Goal: Task Accomplishment & Management: Manage account settings

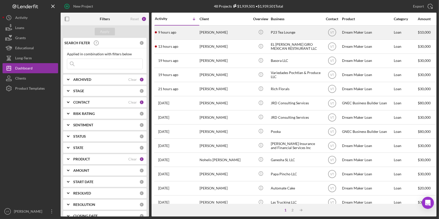
click at [193, 33] on div "9 hours ago [PERSON_NAME]" at bounding box center [177, 32] width 44 height 13
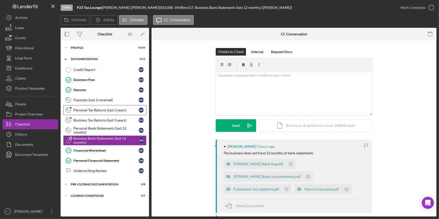
click at [102, 111] on div "Personal Tax Returns (last 3 years)" at bounding box center [105, 110] width 65 height 4
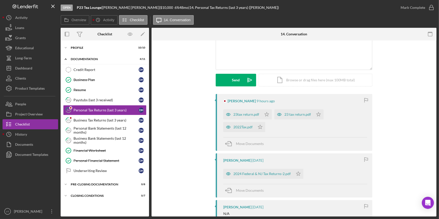
scroll to position [46, 0]
click at [243, 114] on div "23tax return.pdf" at bounding box center [246, 114] width 26 height 4
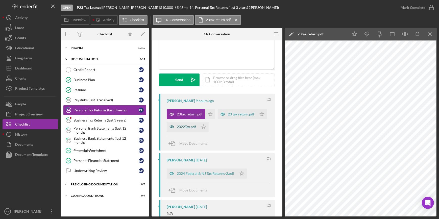
click at [196, 126] on div "2022Tax.pdf" at bounding box center [186, 127] width 19 height 4
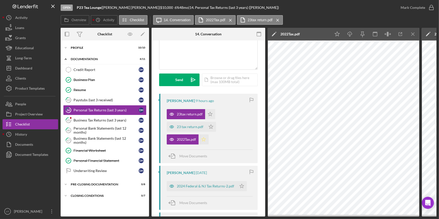
click at [202, 138] on icon "Icon/Star" at bounding box center [204, 139] width 10 height 10
click at [211, 126] on icon "Icon/Star" at bounding box center [211, 127] width 10 height 10
click at [181, 126] on div "23 tax return.pdf" at bounding box center [190, 127] width 27 height 4
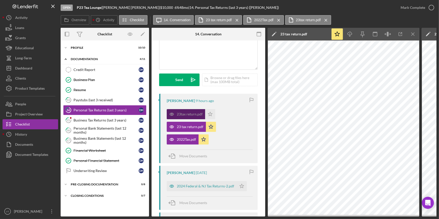
click at [181, 115] on div "23tax return.pdf" at bounding box center [190, 114] width 26 height 4
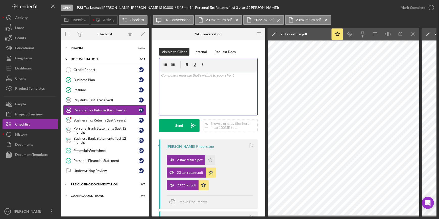
click at [172, 79] on div "v Color teal Color pink Remove color Add row above Add row below Add column bef…" at bounding box center [208, 93] width 98 height 44
click at [102, 118] on div "Business Tax Returns (last 3 years)" at bounding box center [105, 120] width 65 height 4
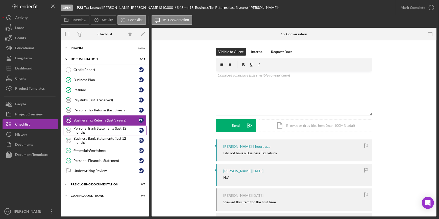
click at [101, 129] on div "Personal Bank Statements (last 12 months)" at bounding box center [105, 130] width 65 height 8
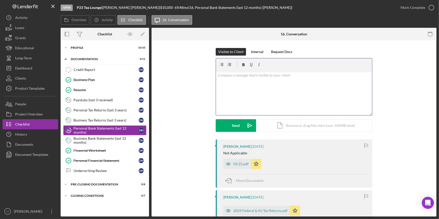
click at [222, 78] on div "v Color teal Color pink Remove color Add row above Add row below Add column bef…" at bounding box center [294, 93] width 156 height 44
click at [230, 128] on button "Send Icon/icon-invite-send" at bounding box center [236, 125] width 40 height 13
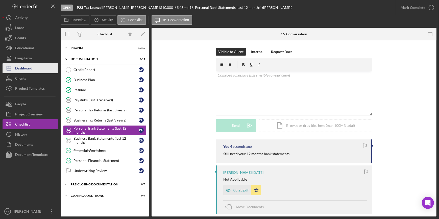
click at [34, 67] on button "Icon/Dashboard Dashboard" at bounding box center [31, 68] width 56 height 10
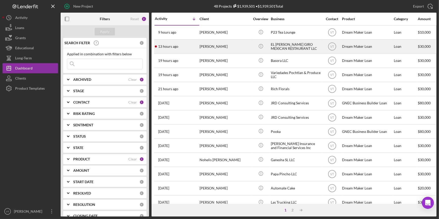
click at [184, 49] on div "13 hours ago [PERSON_NAME]" at bounding box center [177, 46] width 44 height 13
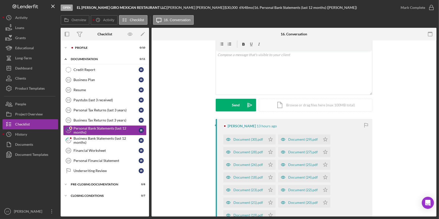
scroll to position [110, 0]
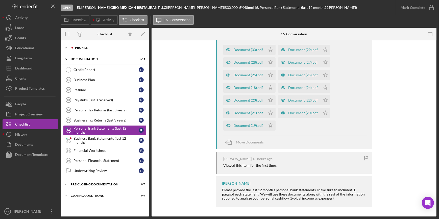
click at [68, 45] on icon "Icon/Expander" at bounding box center [66, 48] width 10 height 10
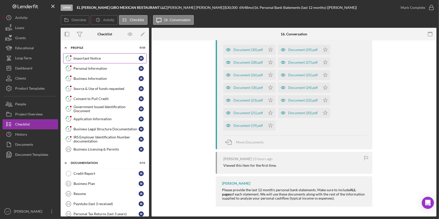
click at [96, 57] on div "Important Notice" at bounding box center [105, 58] width 65 height 4
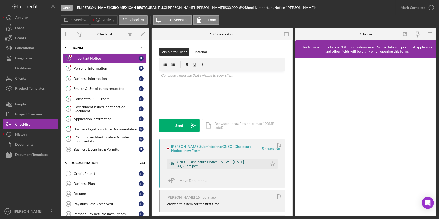
click at [200, 163] on div "GNEC - Disclosure Notice - NEW -- [DATE] 03_25pm.pdf" at bounding box center [221, 164] width 88 height 8
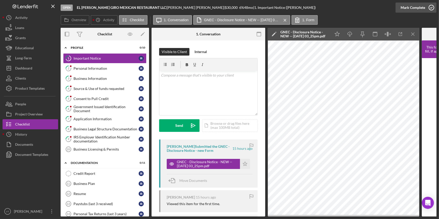
click at [402, 10] on div "Mark Complete" at bounding box center [413, 8] width 24 height 10
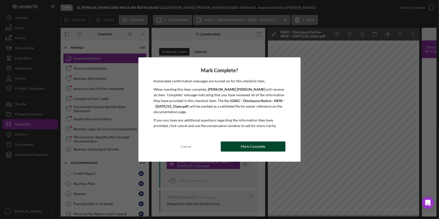
click at [244, 146] on div "Mark Complete" at bounding box center [253, 146] width 24 height 10
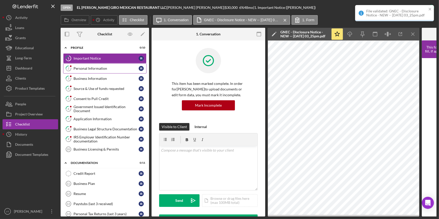
click at [98, 67] on div "Personal Information" at bounding box center [105, 68] width 65 height 4
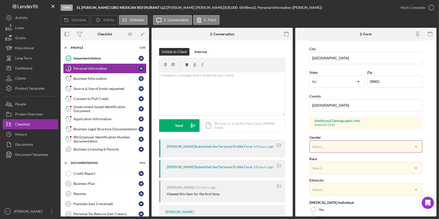
scroll to position [23, 0]
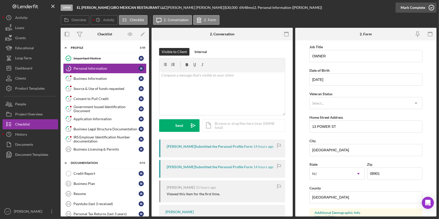
click at [416, 10] on div "Mark Complete" at bounding box center [413, 8] width 24 height 10
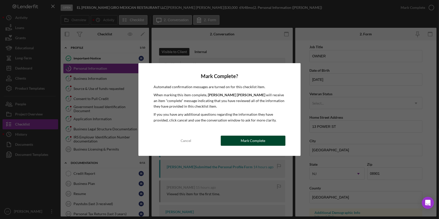
click at [238, 137] on button "Mark Complete" at bounding box center [253, 141] width 65 height 10
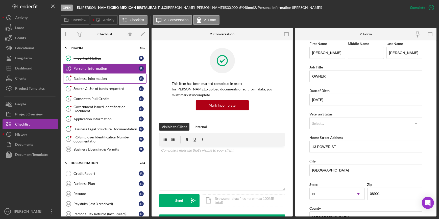
scroll to position [43, 0]
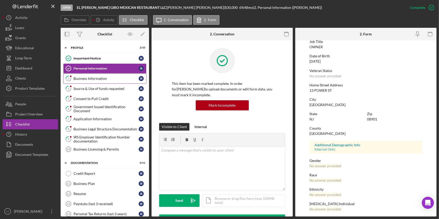
click at [82, 77] on div "Business Information" at bounding box center [105, 79] width 65 height 4
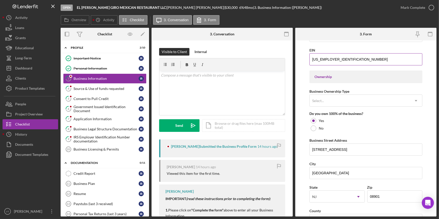
scroll to position [230, 0]
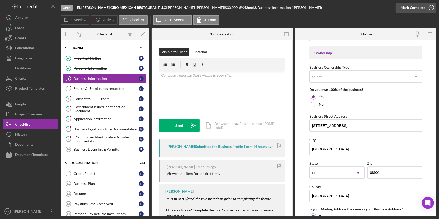
click at [409, 5] on div "Mark Complete" at bounding box center [413, 8] width 24 height 10
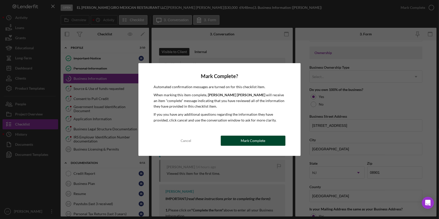
click at [247, 139] on div "Mark Complete" at bounding box center [253, 141] width 24 height 10
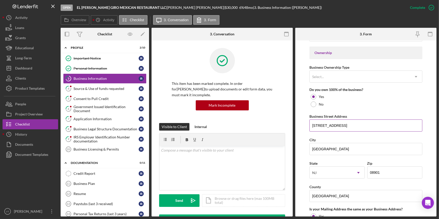
scroll to position [164, 0]
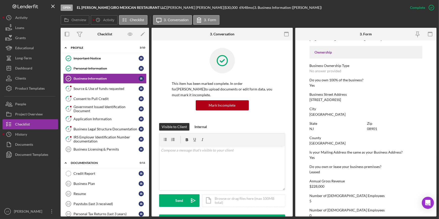
drag, startPoint x: 348, startPoint y: 124, endPoint x: 339, endPoint y: 124, distance: 9.3
click at [339, 124] on div "State" at bounding box center [336, 123] width 55 height 4
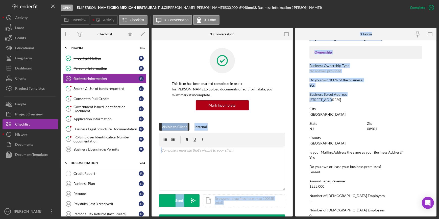
drag, startPoint x: 325, startPoint y: 97, endPoint x: 292, endPoint y: 98, distance: 32.6
click at [292, 98] on div "Overview Internal Workflow Stage Open Icon/Dropdown Arrow Archive (can unarchiv…" at bounding box center [249, 122] width 376 height 189
click at [307, 100] on form "To edit this form you must mark this item incomplete Business Name EL [PERSON_N…" at bounding box center [365, 128] width 141 height 176
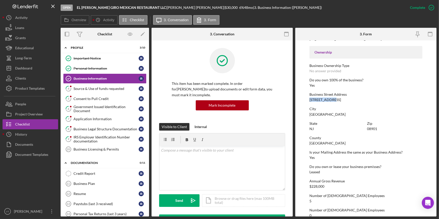
drag, startPoint x: 308, startPoint y: 100, endPoint x: 338, endPoint y: 101, distance: 29.8
click at [338, 101] on form "To edit this form you must mark this item incomplete Business Name EL [PERSON_N…" at bounding box center [365, 128] width 141 height 176
copy div "[STREET_ADDRESS]"
click at [104, 89] on div "Source & Use of funds requested" at bounding box center [105, 89] width 65 height 4
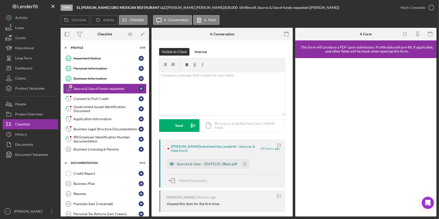
click at [189, 164] on div "Sources & Uses -- [DATE] 05_08pm.pdf" at bounding box center [207, 164] width 60 height 4
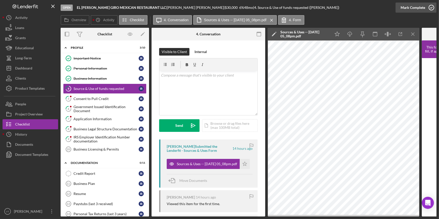
click at [409, 10] on div "Mark Complete" at bounding box center [413, 8] width 24 height 10
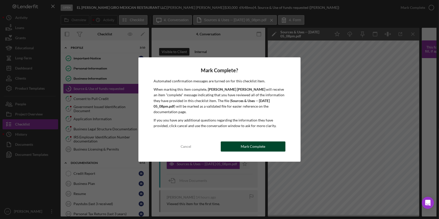
click at [245, 141] on div "Mark Complete" at bounding box center [253, 146] width 24 height 10
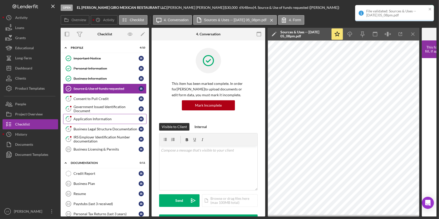
click at [88, 117] on div "Application Information" at bounding box center [105, 119] width 65 height 4
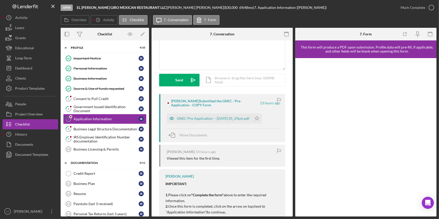
scroll to position [46, 0]
click at [210, 118] on div "GNEC Pre-Application -- [DATE] 05_29pm.pdf" at bounding box center [213, 118] width 72 height 4
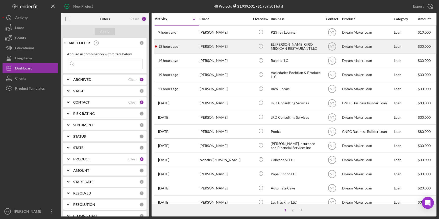
click at [203, 47] on div "[PERSON_NAME]" at bounding box center [225, 46] width 51 height 13
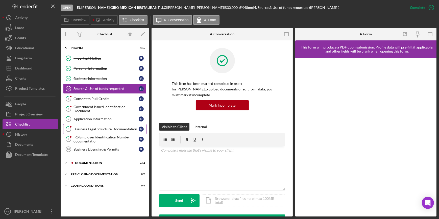
click at [93, 129] on div "Business Legal Structure Documentation" at bounding box center [105, 129] width 65 height 4
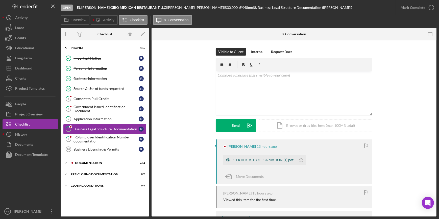
click at [266, 160] on div "CERTIFICATE OF FORMATION (1).pdf" at bounding box center [263, 160] width 60 height 4
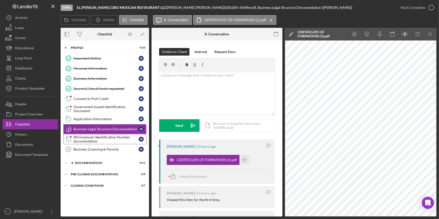
click at [104, 137] on div "IRS Employer Identification Number documentation" at bounding box center [105, 139] width 65 height 8
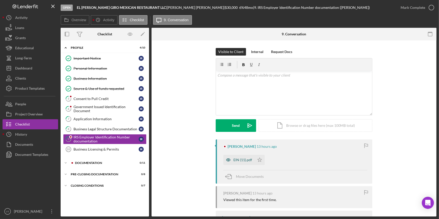
click at [248, 162] on div "EIN (11).pdf" at bounding box center [242, 160] width 19 height 4
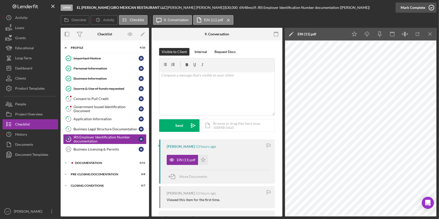
click at [411, 6] on div "Mark Complete" at bounding box center [413, 8] width 24 height 10
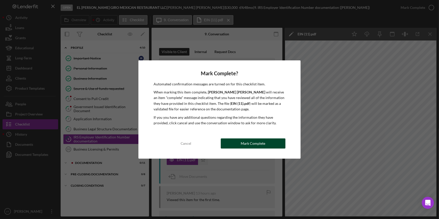
click at [248, 141] on div "Mark Complete" at bounding box center [253, 143] width 24 height 10
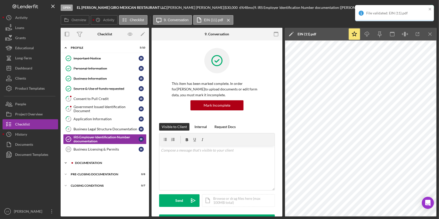
click at [69, 164] on icon "Icon/Expander" at bounding box center [66, 163] width 10 height 10
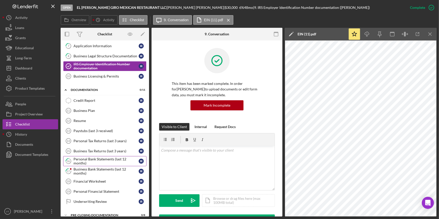
scroll to position [67, 0]
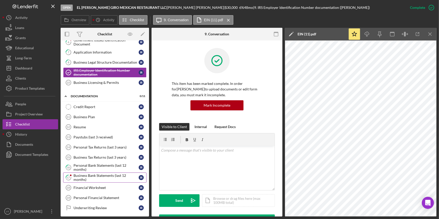
click at [100, 177] on div "Business Bank Statements (last 12 months)" at bounding box center [105, 178] width 65 height 8
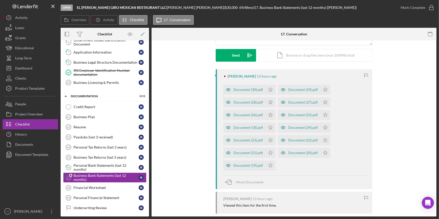
scroll to position [92, 0]
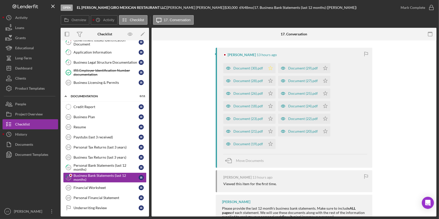
click at [269, 71] on icon "Icon/Star" at bounding box center [270, 68] width 10 height 10
click at [271, 78] on icon "Icon/Star" at bounding box center [270, 81] width 10 height 10
click at [270, 96] on icon "Icon/Star" at bounding box center [270, 93] width 10 height 10
click at [270, 104] on icon "Icon/Star" at bounding box center [270, 106] width 10 height 10
click at [270, 120] on icon "Icon/Star" at bounding box center [270, 119] width 10 height 10
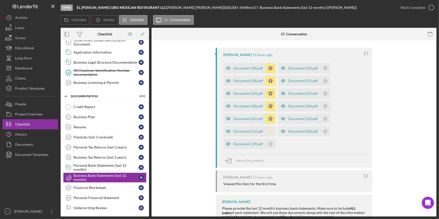
click at [267, 129] on icon "Icon/Star" at bounding box center [270, 131] width 10 height 10
click at [268, 143] on polygon "button" at bounding box center [270, 144] width 4 height 4
click at [320, 130] on icon "Icon/Star" at bounding box center [325, 131] width 10 height 10
drag, startPoint x: 322, startPoint y: 117, endPoint x: 323, endPoint y: 111, distance: 6.1
click at [323, 117] on icon "Icon/Star" at bounding box center [325, 119] width 10 height 10
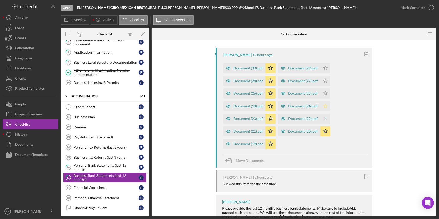
click at [324, 105] on icon "Icon/Star" at bounding box center [325, 106] width 10 height 10
click at [321, 94] on icon "Icon/Star" at bounding box center [325, 93] width 10 height 10
click at [323, 78] on icon "Icon/Star" at bounding box center [325, 81] width 10 height 10
click at [321, 67] on icon "Icon/Star" at bounding box center [325, 68] width 10 height 10
click at [248, 144] on div "Document (19).pdf" at bounding box center [248, 144] width 30 height 4
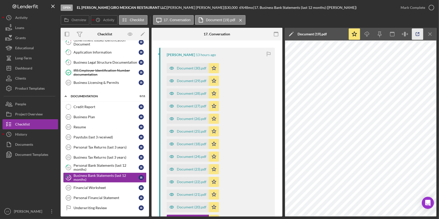
click at [414, 37] on icon "button" at bounding box center [417, 34] width 11 height 11
click at [88, 164] on div "Personal Bank Statements (last 12 months)" at bounding box center [105, 167] width 65 height 8
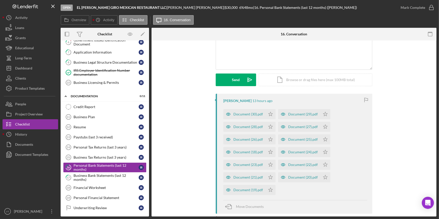
scroll to position [69, 0]
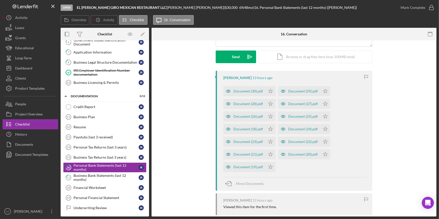
drag, startPoint x: 268, startPoint y: 89, endPoint x: 270, endPoint y: 98, distance: 9.3
click at [268, 90] on icon "Icon/Star" at bounding box center [270, 91] width 10 height 10
click at [266, 106] on icon "Icon/Star" at bounding box center [270, 104] width 10 height 10
click at [270, 116] on polygon "button" at bounding box center [270, 116] width 4 height 4
click at [270, 129] on icon "Icon/Star" at bounding box center [270, 129] width 10 height 10
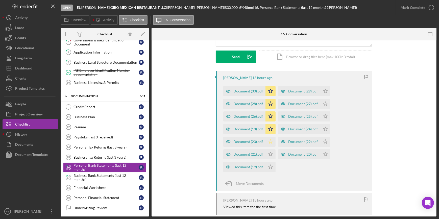
click at [268, 139] on icon "Icon/Star" at bounding box center [270, 142] width 10 height 10
click at [270, 154] on polygon "button" at bounding box center [270, 154] width 4 height 4
click at [268, 167] on polygon "button" at bounding box center [270, 167] width 4 height 4
click at [323, 152] on icon "Icon/Star" at bounding box center [325, 154] width 10 height 10
click at [320, 141] on icon "Icon/Star" at bounding box center [325, 142] width 10 height 10
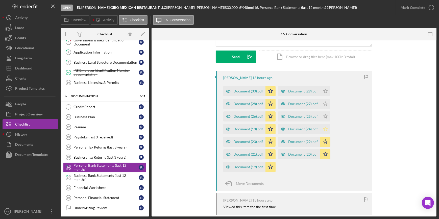
click at [321, 131] on icon "Icon/Star" at bounding box center [325, 129] width 10 height 10
click at [317, 117] on div "Document (25).pdf" at bounding box center [299, 116] width 42 height 10
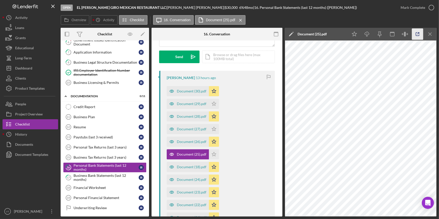
click at [417, 35] on icon "button" at bounding box center [417, 34] width 11 height 11
click at [214, 104] on icon "Icon/Star" at bounding box center [214, 104] width 10 height 10
drag, startPoint x: 214, startPoint y: 129, endPoint x: 217, endPoint y: 148, distance: 19.9
click at [214, 129] on icon "Icon/Star" at bounding box center [214, 129] width 10 height 10
click at [214, 157] on icon "Icon/Star" at bounding box center [214, 154] width 10 height 10
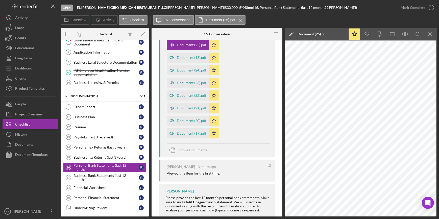
scroll to position [190, 0]
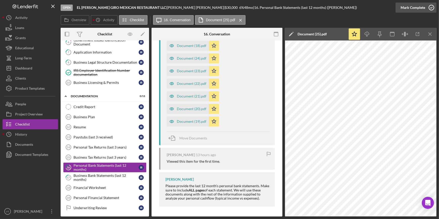
click at [413, 7] on div "Mark Complete" at bounding box center [413, 8] width 24 height 10
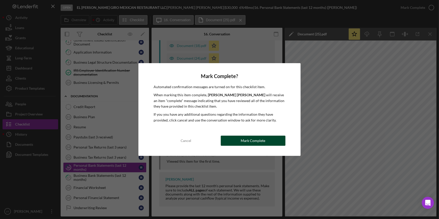
click at [257, 141] on div "Mark Complete" at bounding box center [253, 141] width 24 height 10
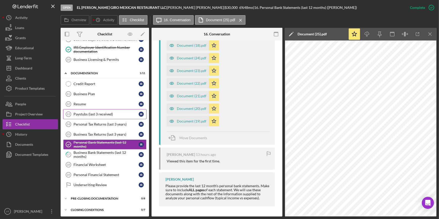
scroll to position [0, 0]
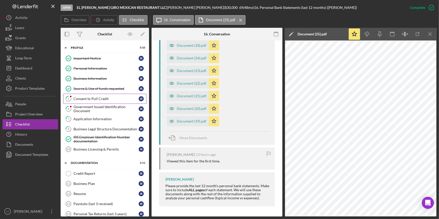
click at [90, 98] on div "Consent to Pull Credit" at bounding box center [105, 99] width 65 height 4
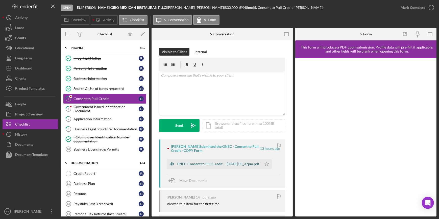
click at [200, 162] on div "GNEC Consent to Pull Credit -- 2025-09-05 05_37pm.pdf" at bounding box center [218, 164] width 82 height 4
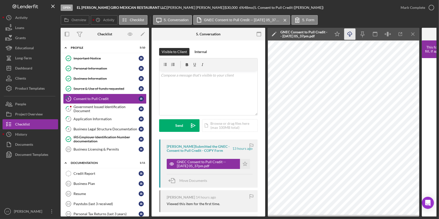
click at [349, 33] on icon "Icon/Download" at bounding box center [349, 34] width 11 height 11
click at [424, 9] on div "Mark Complete" at bounding box center [413, 8] width 24 height 10
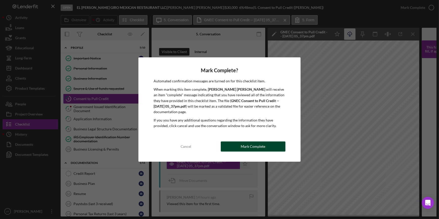
click at [265, 145] on button "Mark Complete" at bounding box center [253, 146] width 65 height 10
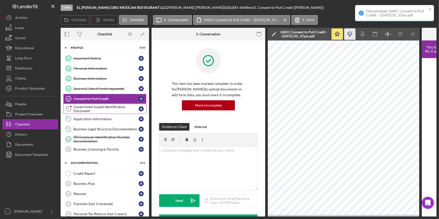
click at [121, 109] on div "Government Issued Identification Document" at bounding box center [105, 109] width 65 height 8
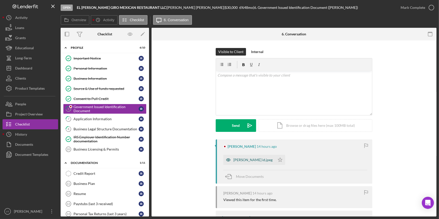
click at [241, 162] on div "ines id.jpeg" at bounding box center [252, 160] width 39 height 4
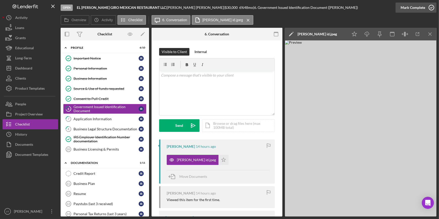
click at [404, 8] on div "Mark Complete" at bounding box center [413, 8] width 24 height 10
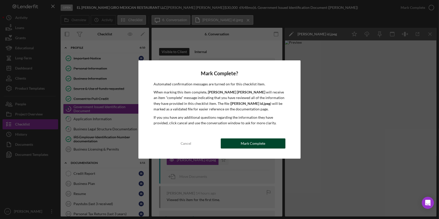
click at [243, 145] on div "Mark Complete" at bounding box center [253, 143] width 24 height 10
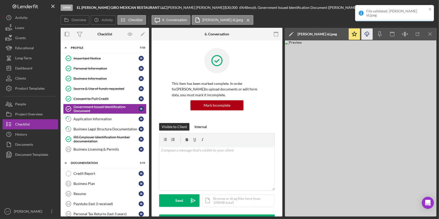
click at [367, 32] on icon "Icon/Download" at bounding box center [366, 34] width 11 height 11
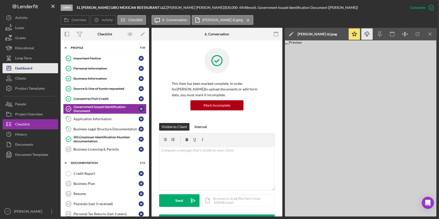
click at [23, 66] on div "Dashboard" at bounding box center [23, 68] width 17 height 11
